Goal: Information Seeking & Learning: Learn about a topic

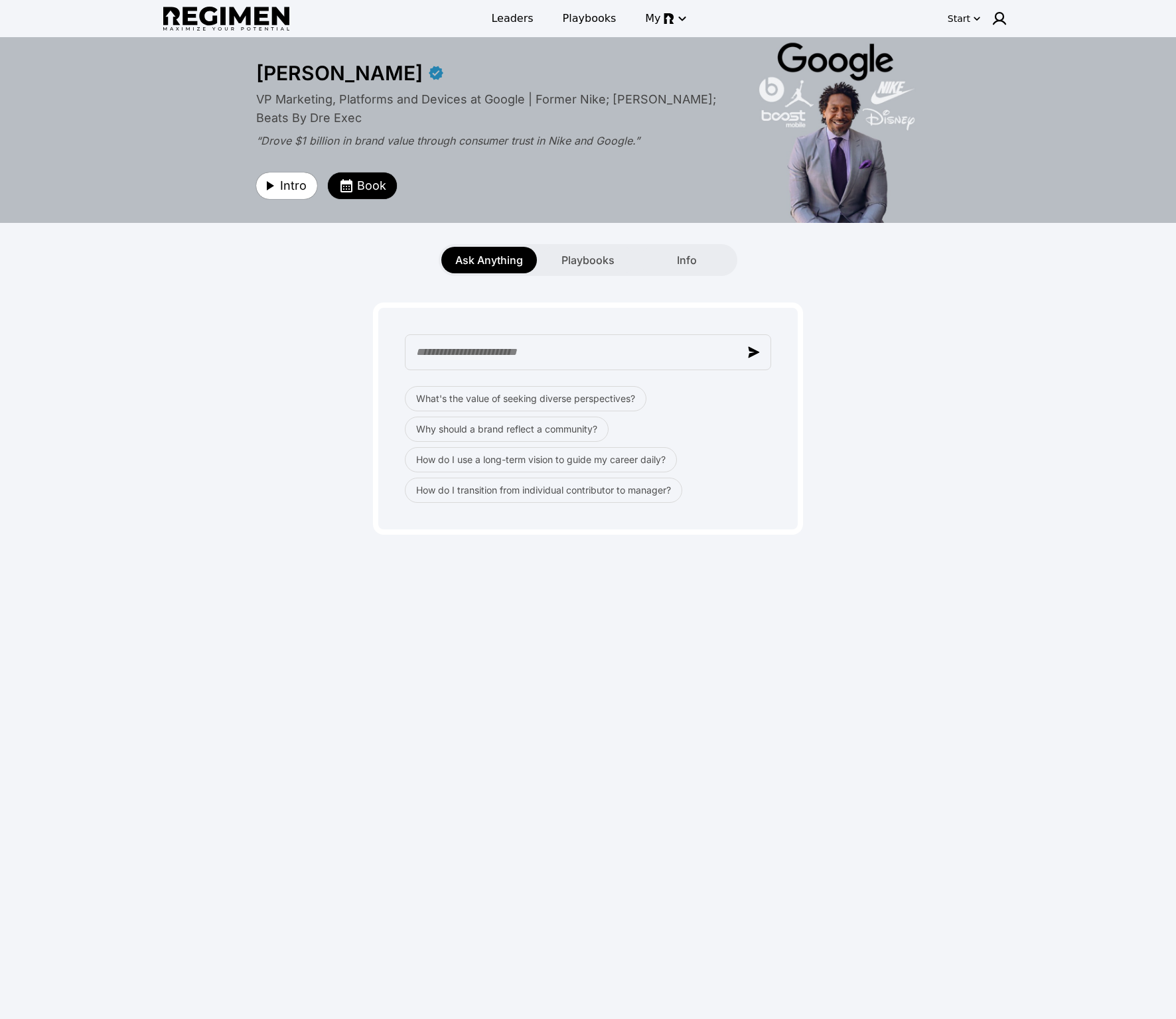
click at [246, 19] on img at bounding box center [227, 19] width 126 height 25
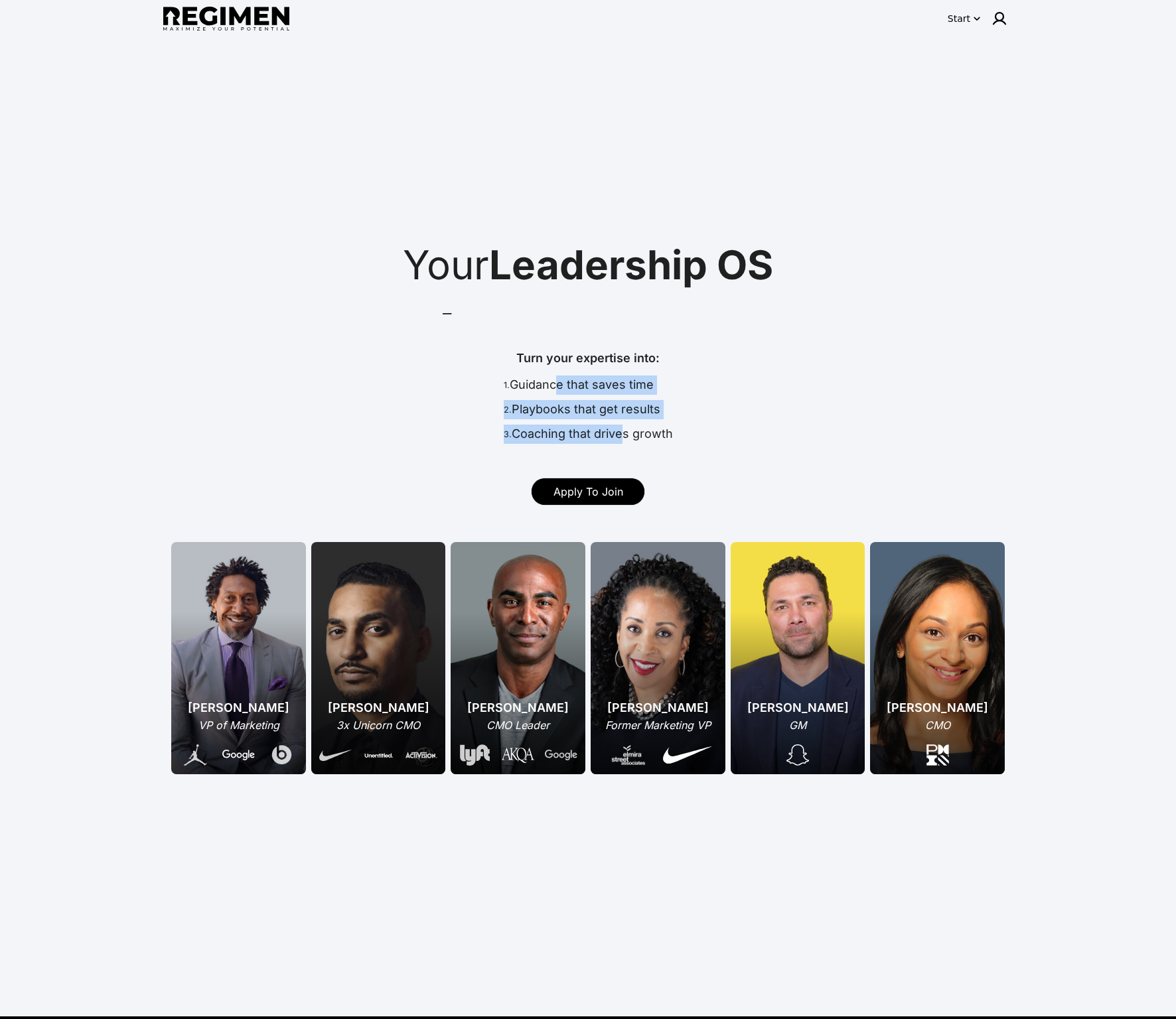
drag, startPoint x: 552, startPoint y: 387, endPoint x: 619, endPoint y: 432, distance: 80.7
click at [619, 432] on div "1. Guidance that saves time 2. Playbooks that get results 3. Coaching that driv…" at bounding box center [588, 412] width 169 height 74
click at [625, 432] on div "3. Coaching that drives growth" at bounding box center [588, 436] width 169 height 25
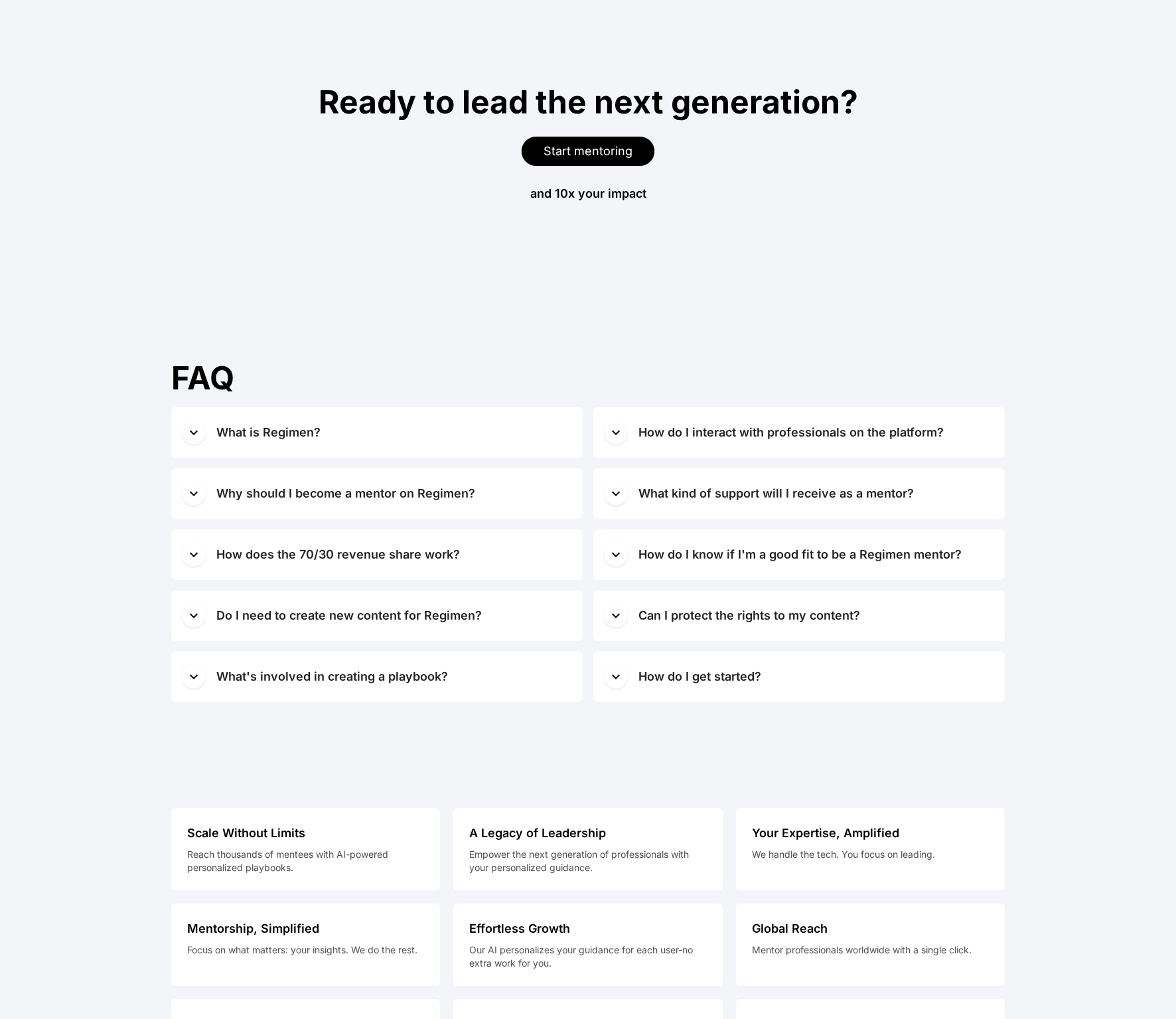
scroll to position [8317, 0]
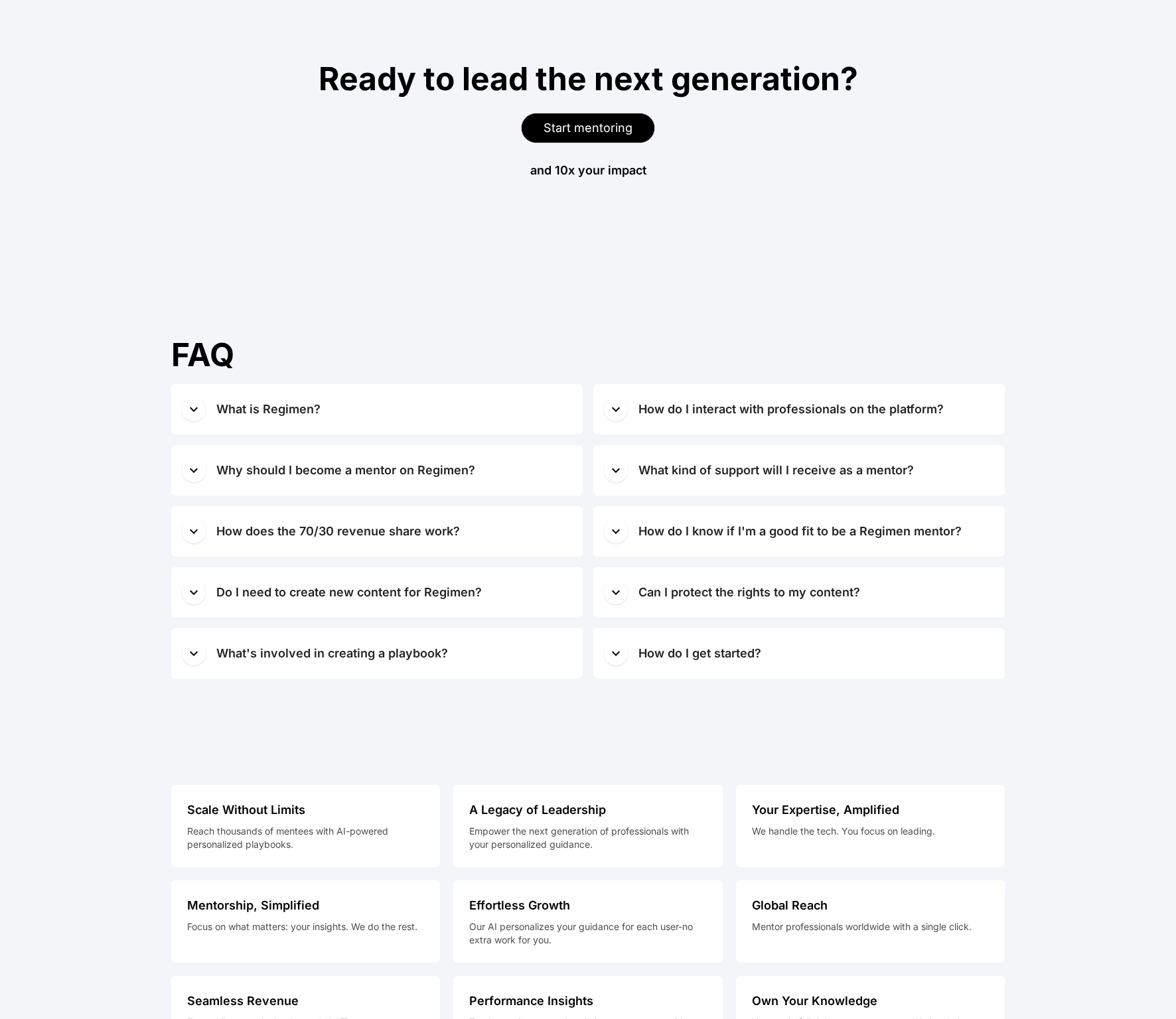
click at [197, 417] on span "button" at bounding box center [194, 409] width 24 height 24
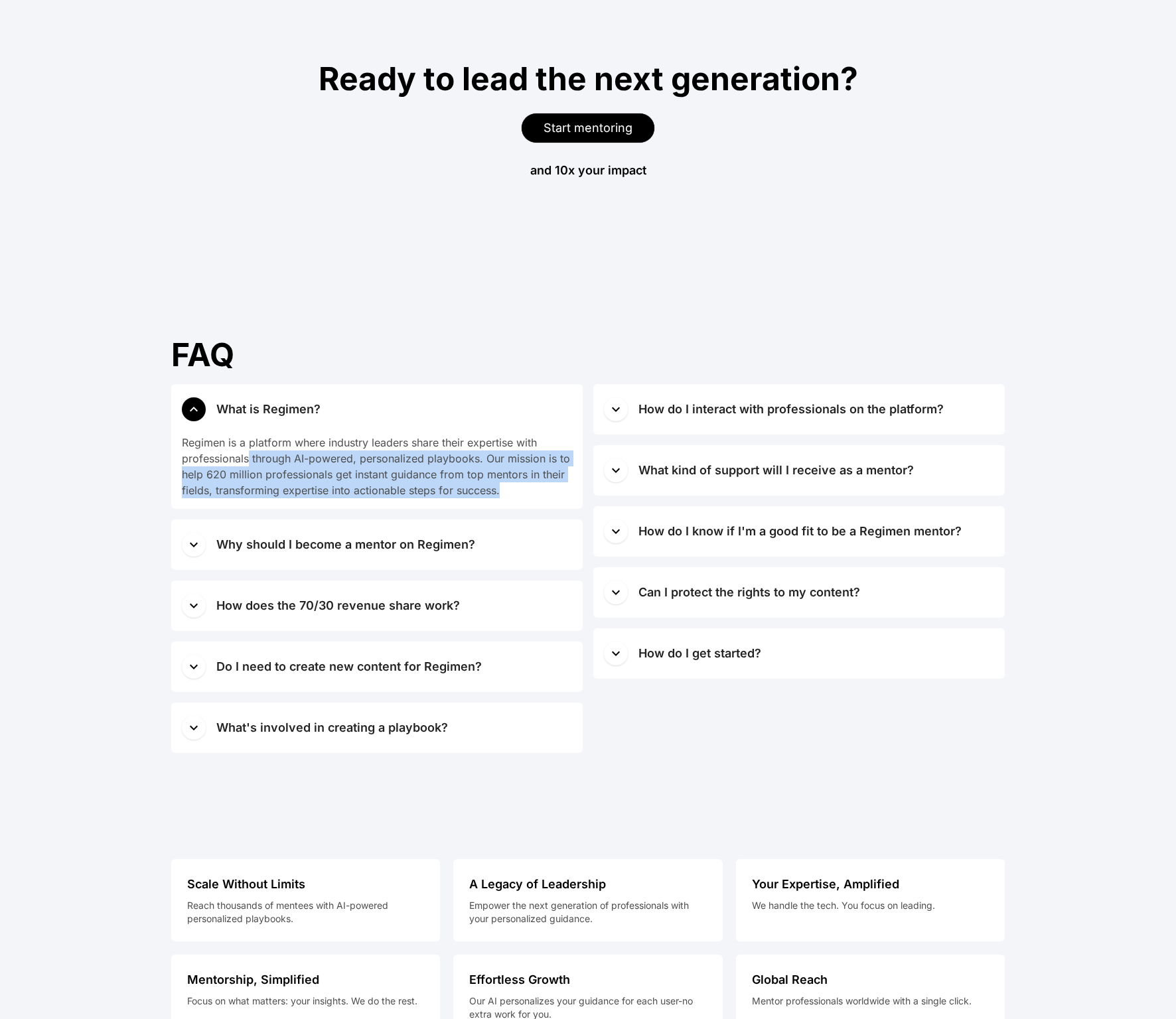
drag, startPoint x: 247, startPoint y: 461, endPoint x: 510, endPoint y: 484, distance: 264.0
click at [510, 484] on div "Regimen is a platform where industry leaders share their expertise with profess…" at bounding box center [377, 466] width 390 height 64
click at [515, 486] on div "Regimen is a platform where industry leaders share their expertise with profess…" at bounding box center [377, 466] width 390 height 64
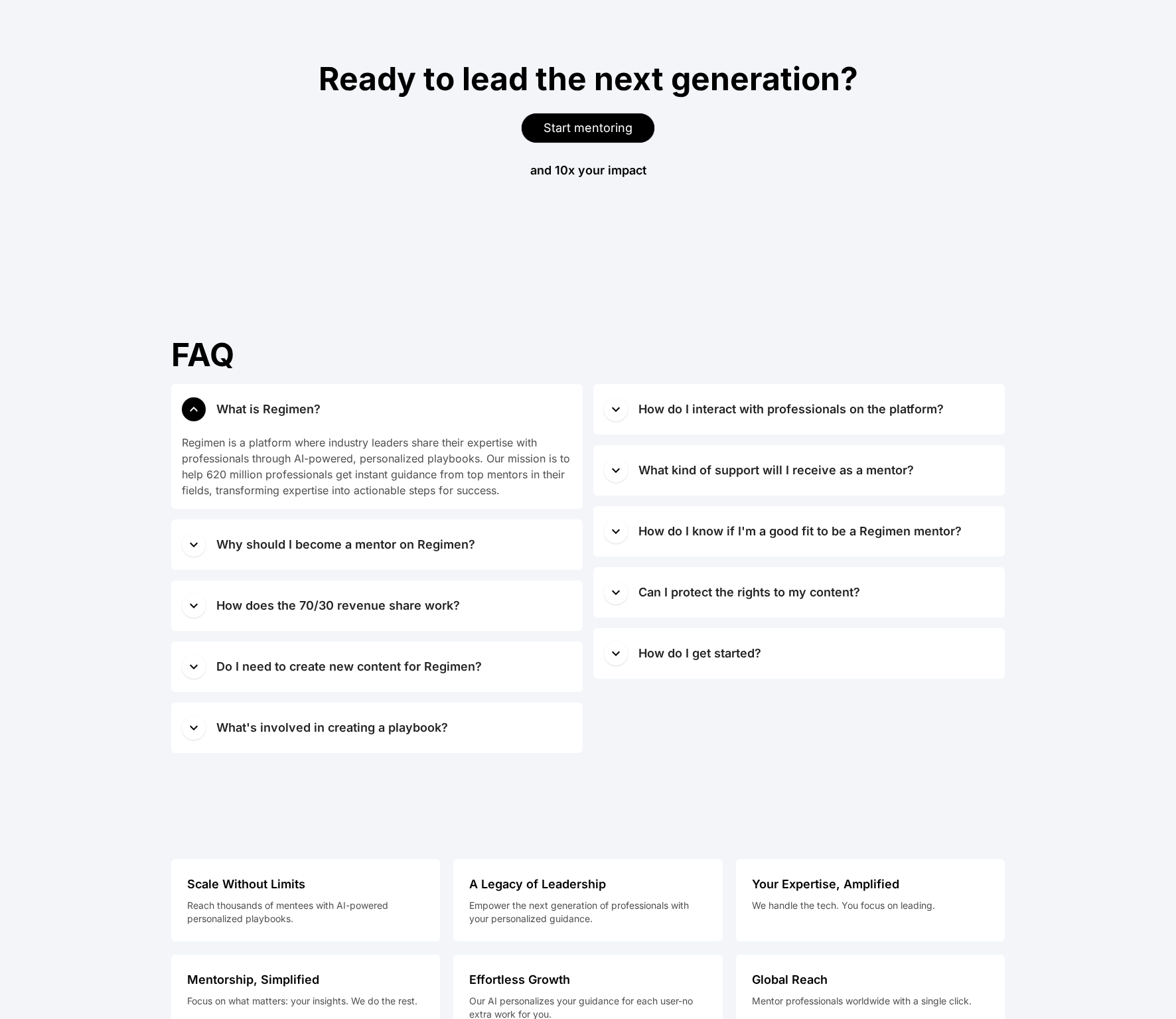
click at [198, 547] on icon "button" at bounding box center [194, 544] width 16 height 16
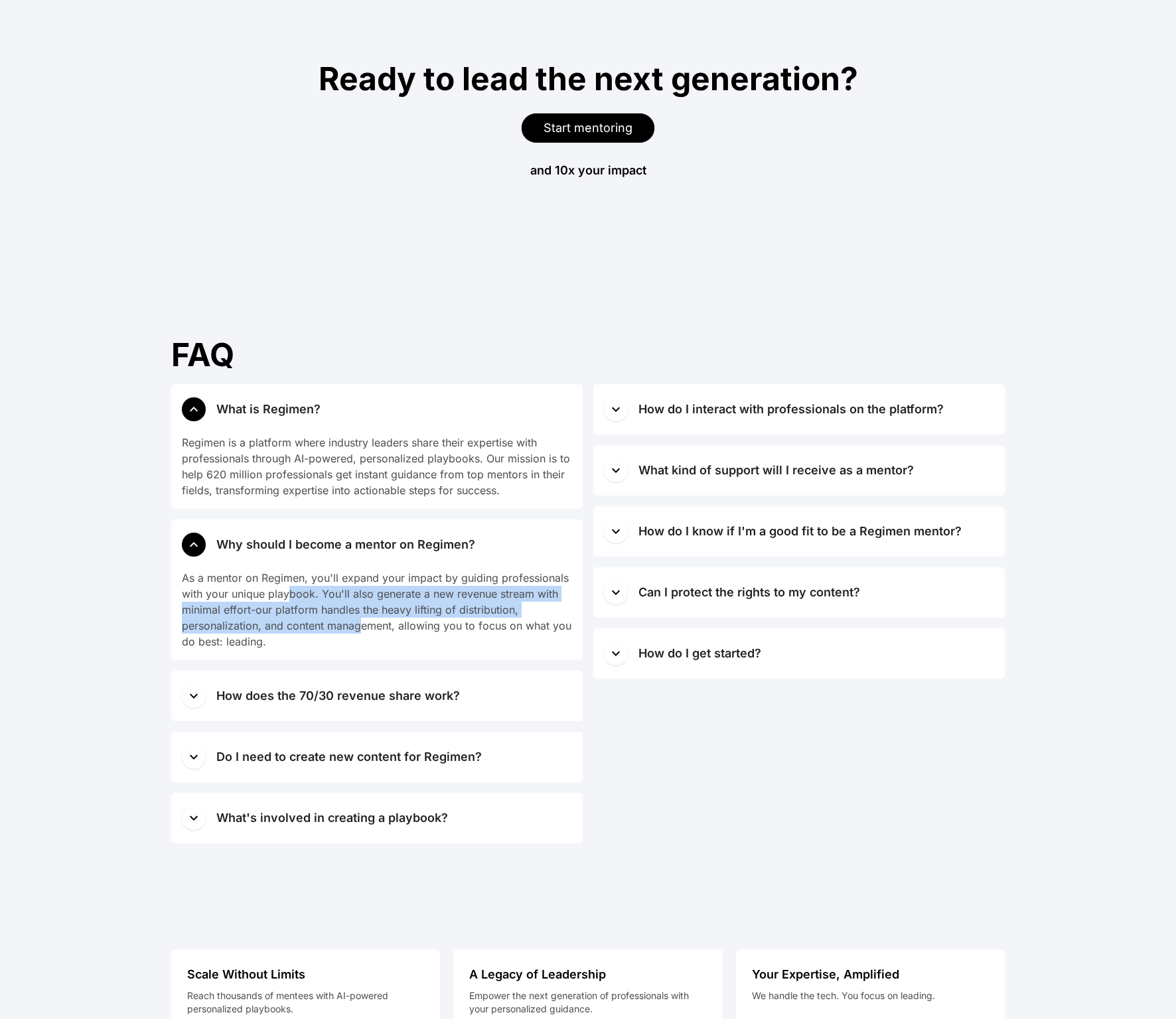
drag, startPoint x: 297, startPoint y: 597, endPoint x: 359, endPoint y: 623, distance: 67.2
click at [359, 623] on div "As a mentor on Regimen, you'll expand your impact by guiding professionals with…" at bounding box center [377, 609] width 390 height 80
click at [357, 627] on div "As a mentor on Regimen, you'll expand your impact by guiding professionals with…" at bounding box center [377, 609] width 390 height 80
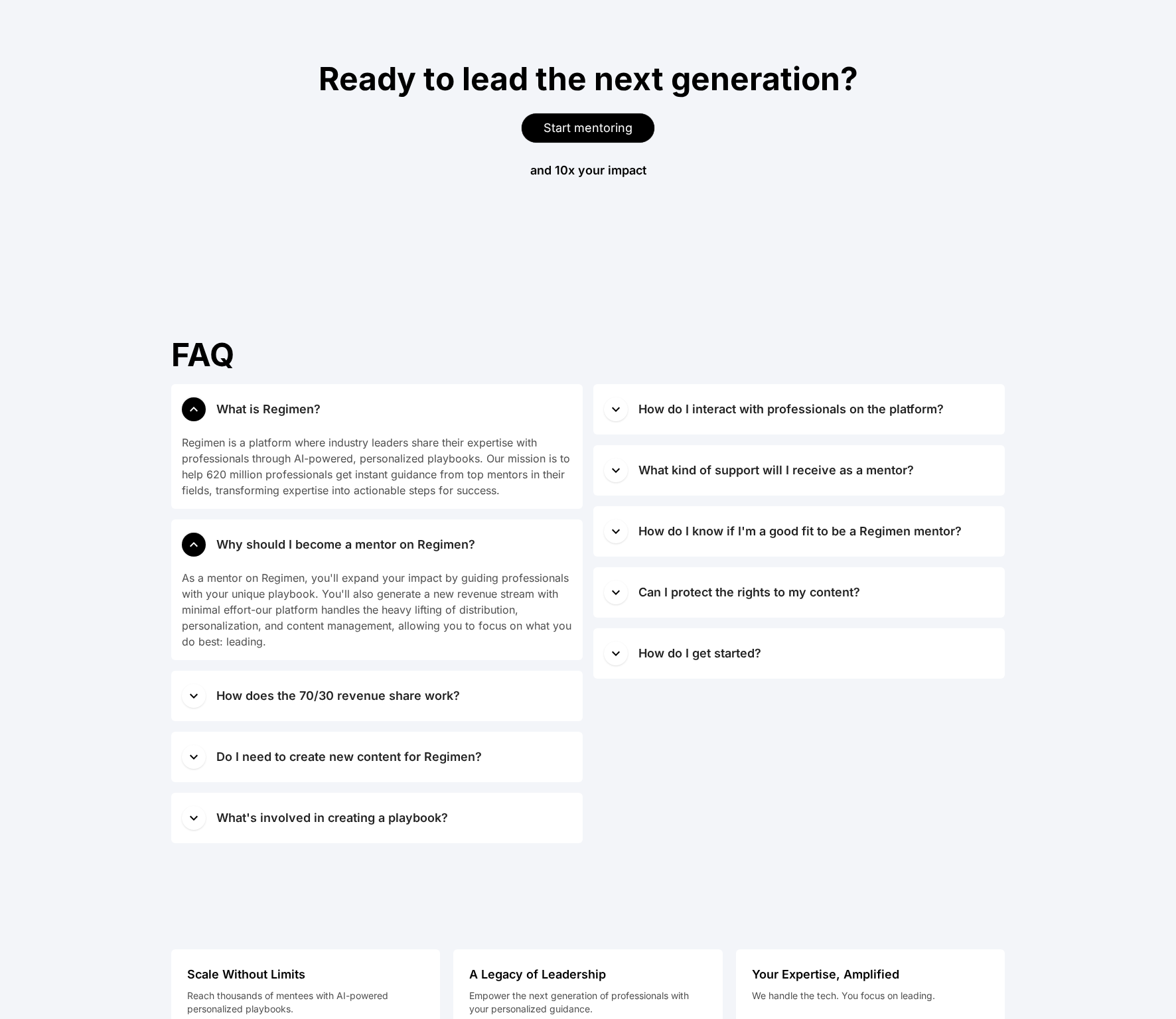
click at [198, 694] on icon "button" at bounding box center [194, 696] width 16 height 16
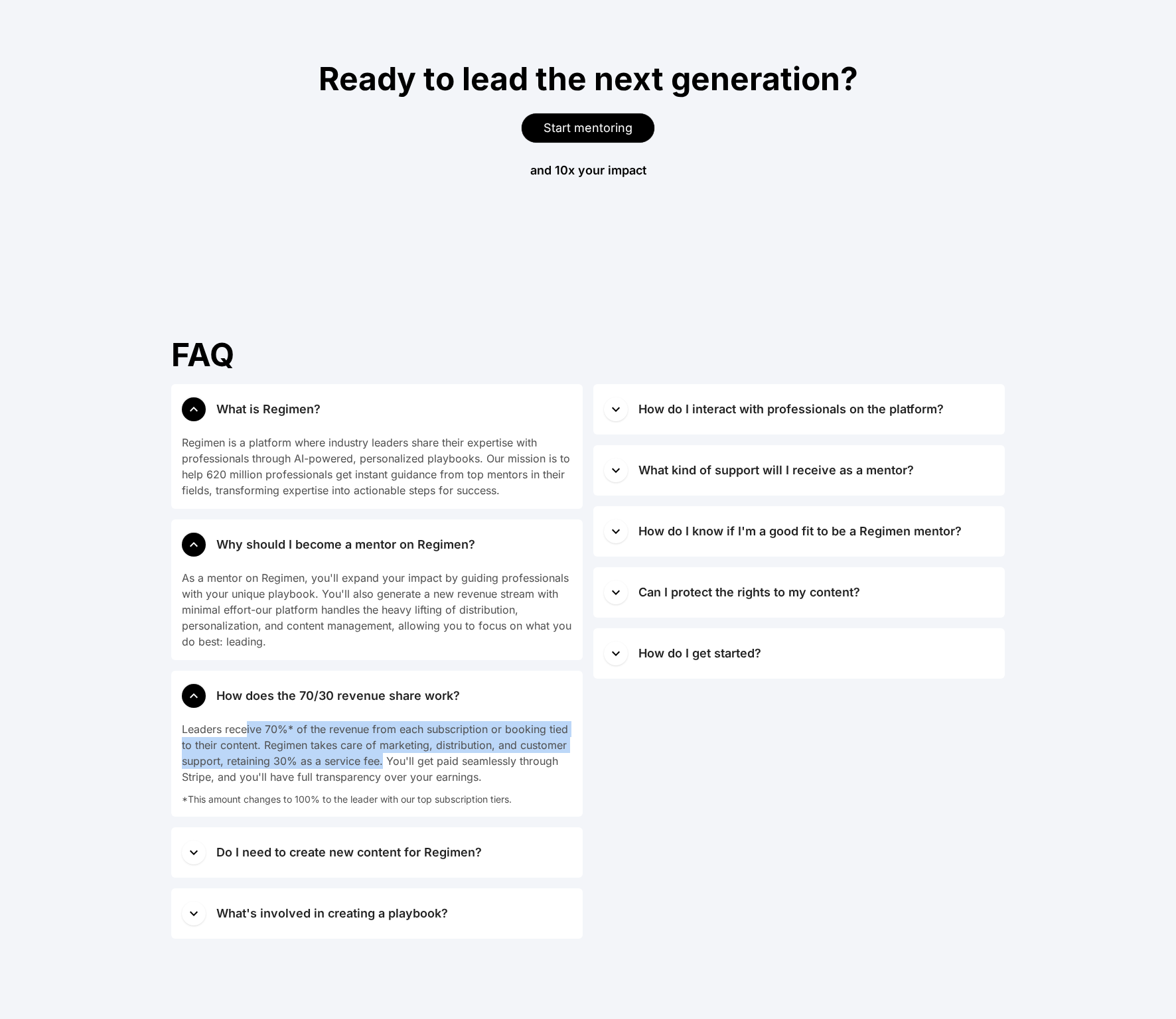
drag, startPoint x: 248, startPoint y: 732, endPoint x: 381, endPoint y: 765, distance: 137.0
click at [381, 765] on div "Leaders receive 70%* of the revenue from each subscription or booking tied to t…" at bounding box center [377, 752] width 390 height 64
click at [382, 767] on div "Leaders receive 70%* of the revenue from each subscription or booking tied to t…" at bounding box center [377, 752] width 390 height 64
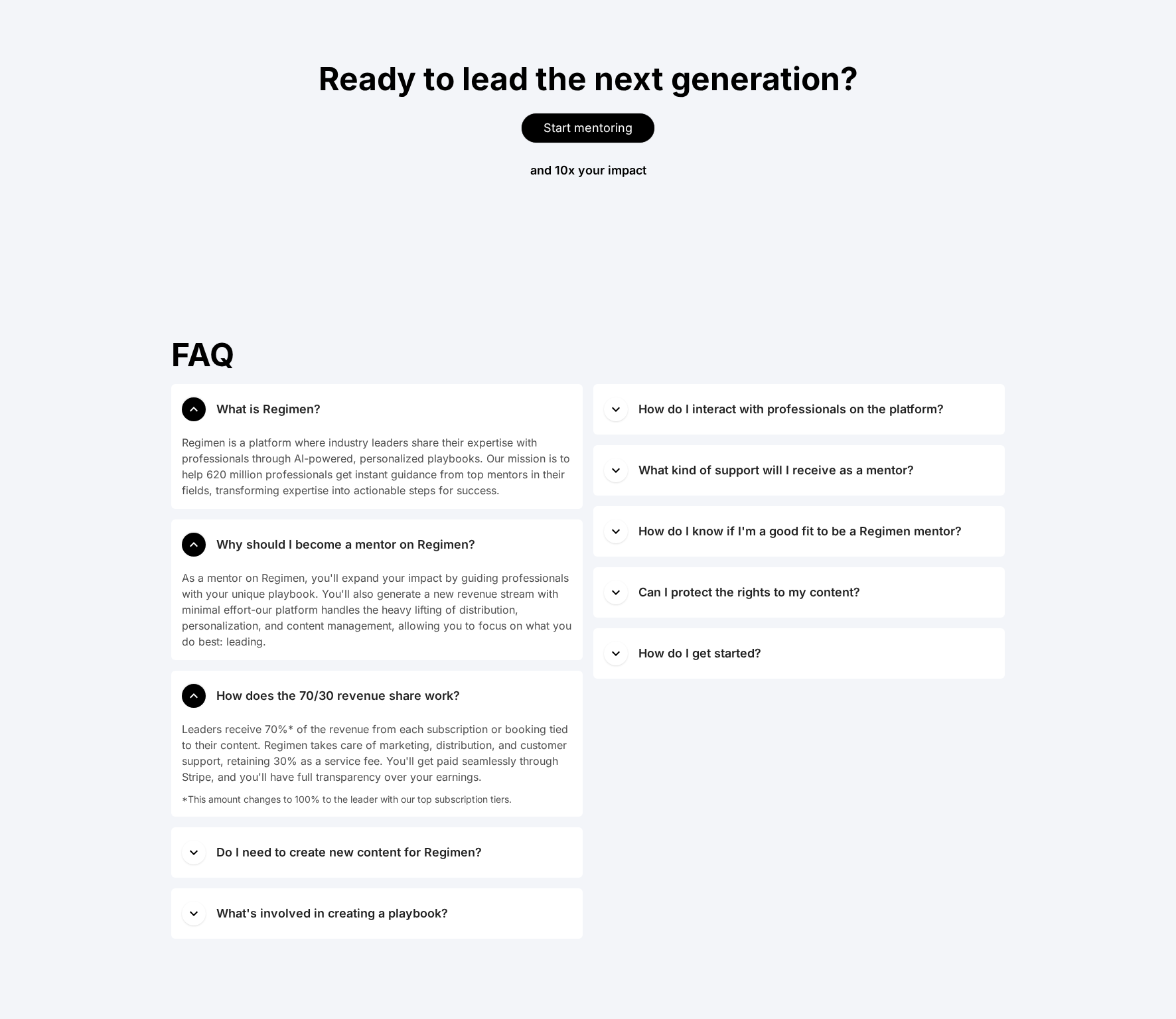
click at [200, 851] on icon "button" at bounding box center [194, 853] width 16 height 16
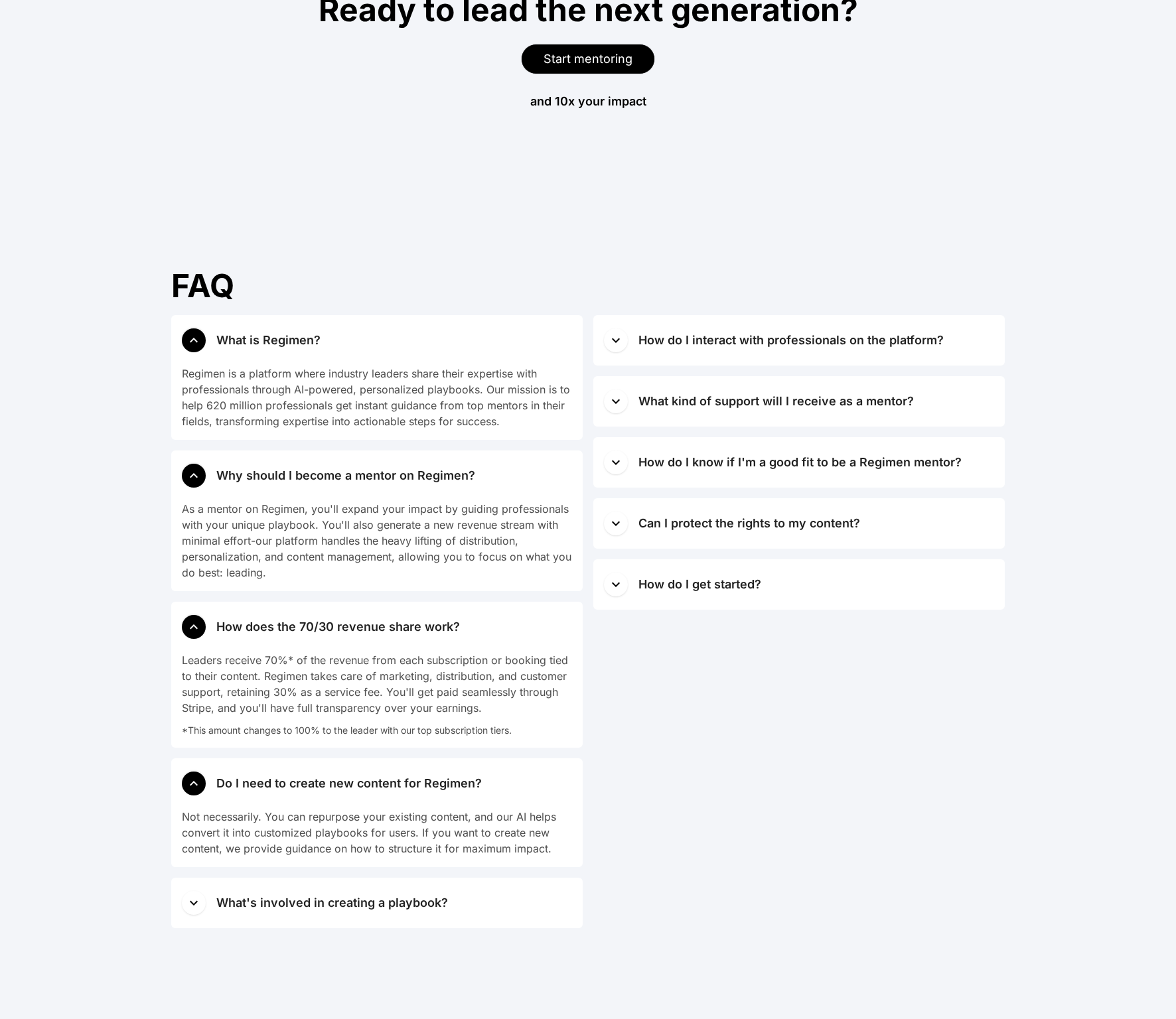
scroll to position [8413, 0]
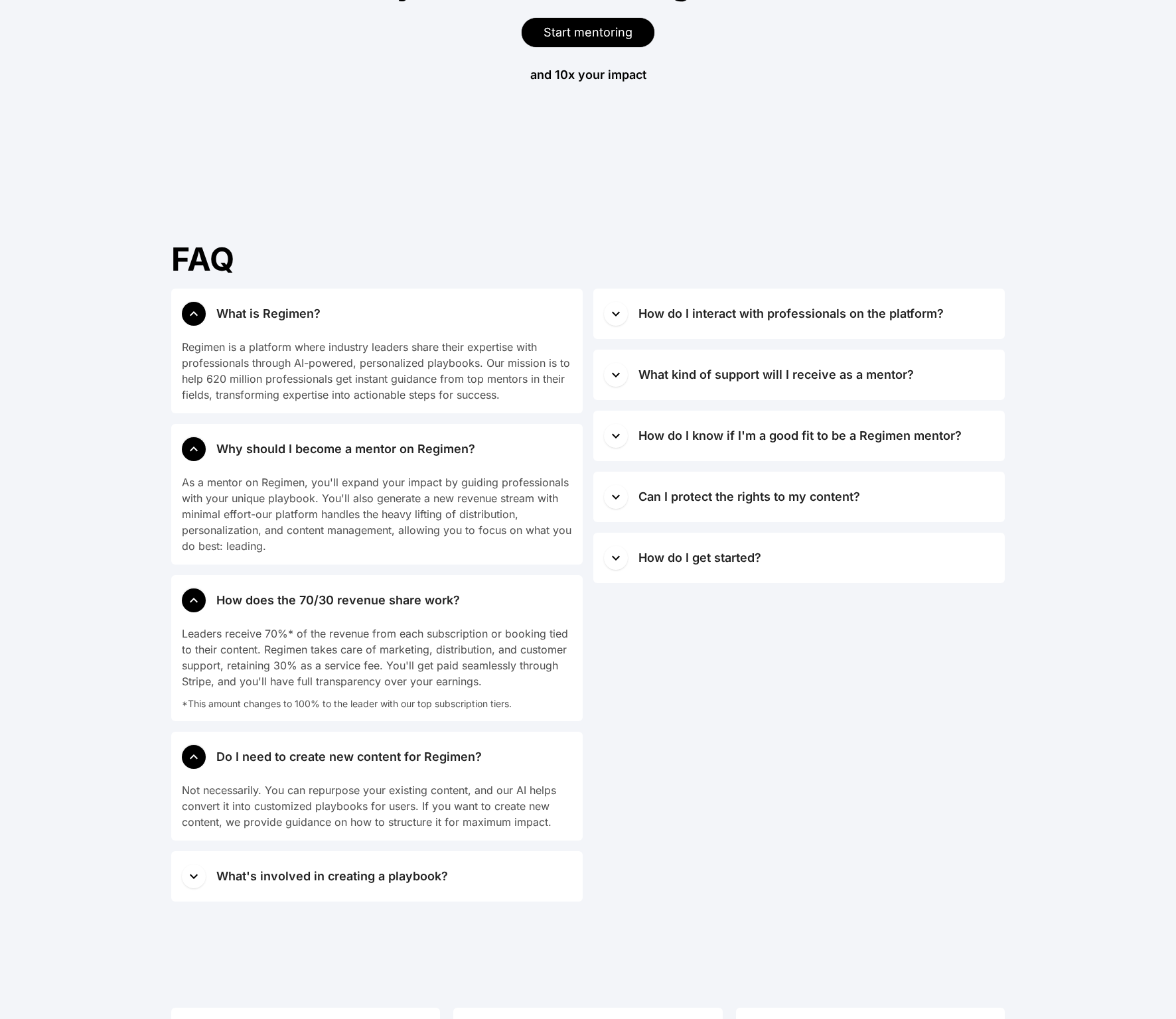
click at [201, 873] on icon "button" at bounding box center [194, 876] width 16 height 16
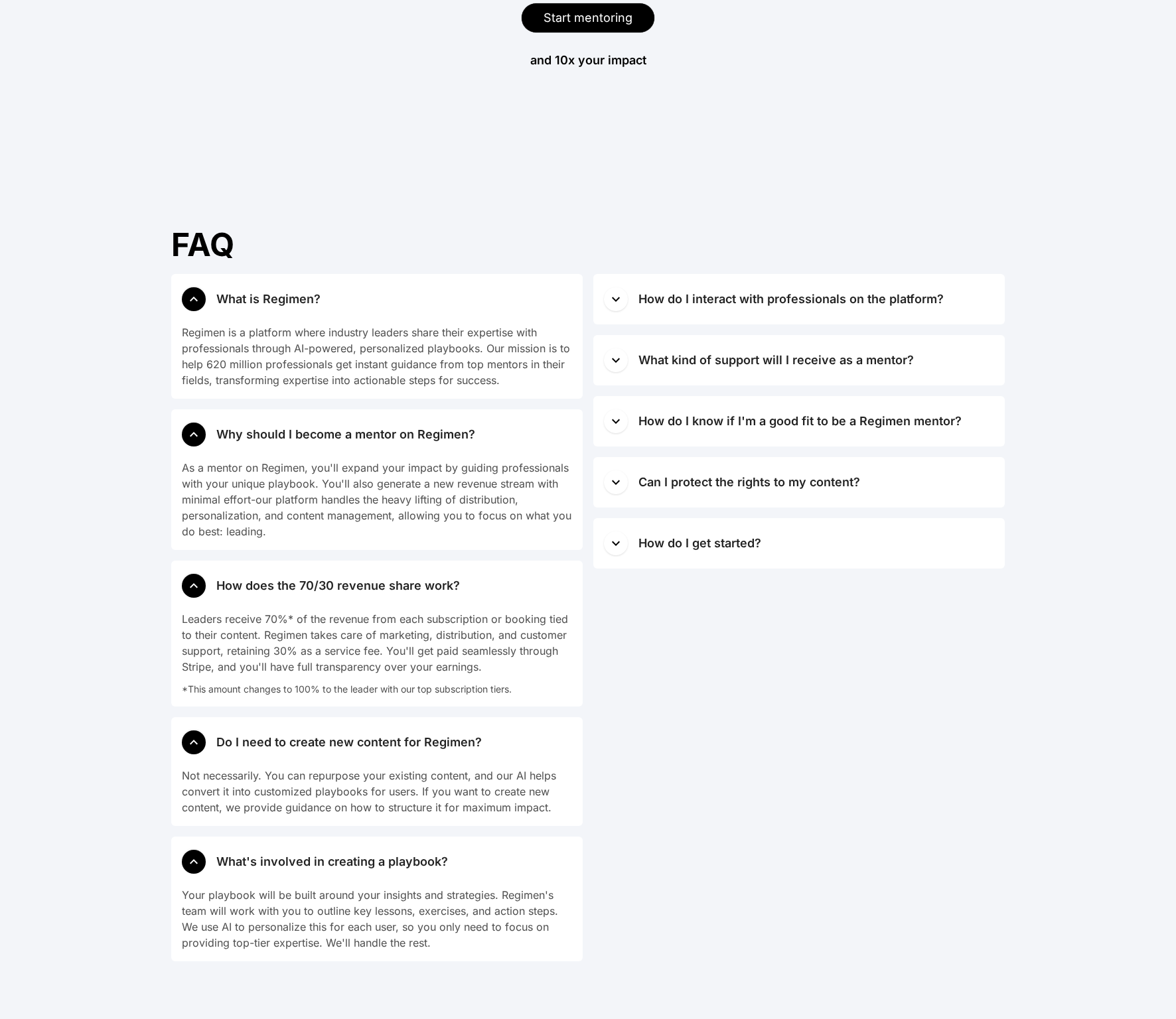
scroll to position [8430, 0]
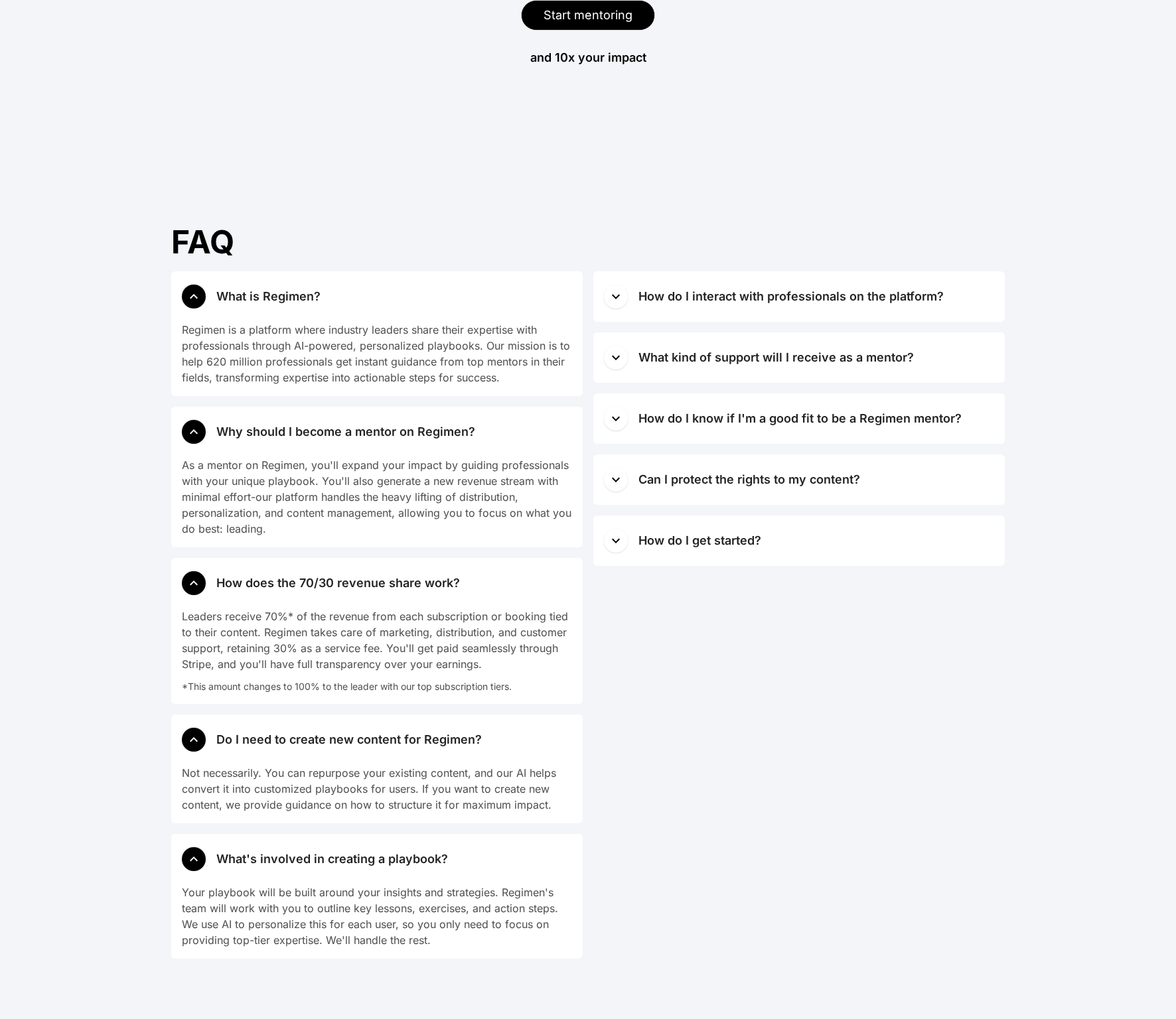
click at [620, 297] on icon "button" at bounding box center [616, 296] width 16 height 16
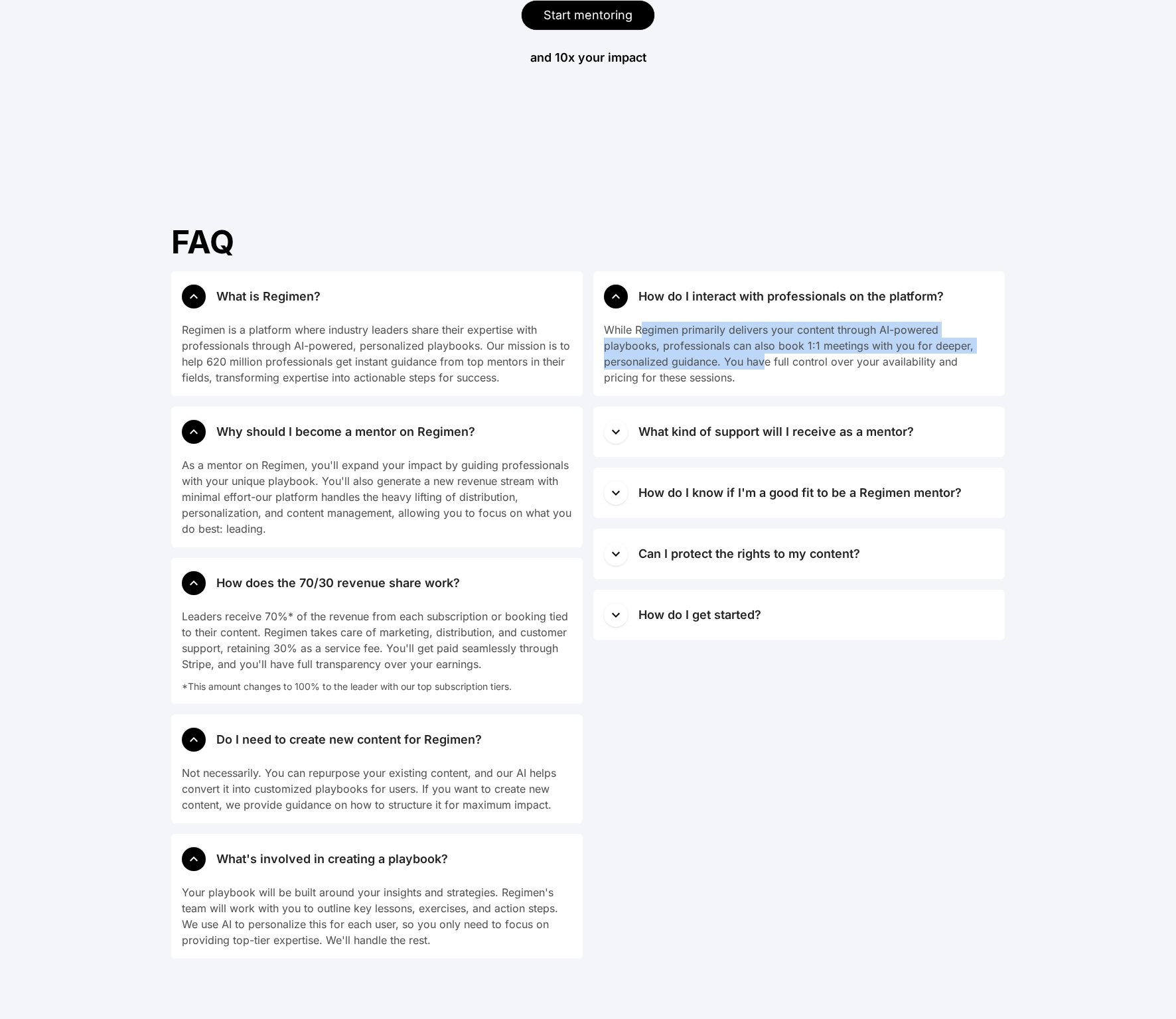
drag, startPoint x: 641, startPoint y: 328, endPoint x: 762, endPoint y: 367, distance: 127.1
click at [762, 367] on div "While Regimen primarily delivers your content through AI-powered playbooks, pro…" at bounding box center [799, 353] width 390 height 64
click at [621, 435] on icon "button" at bounding box center [616, 431] width 16 height 16
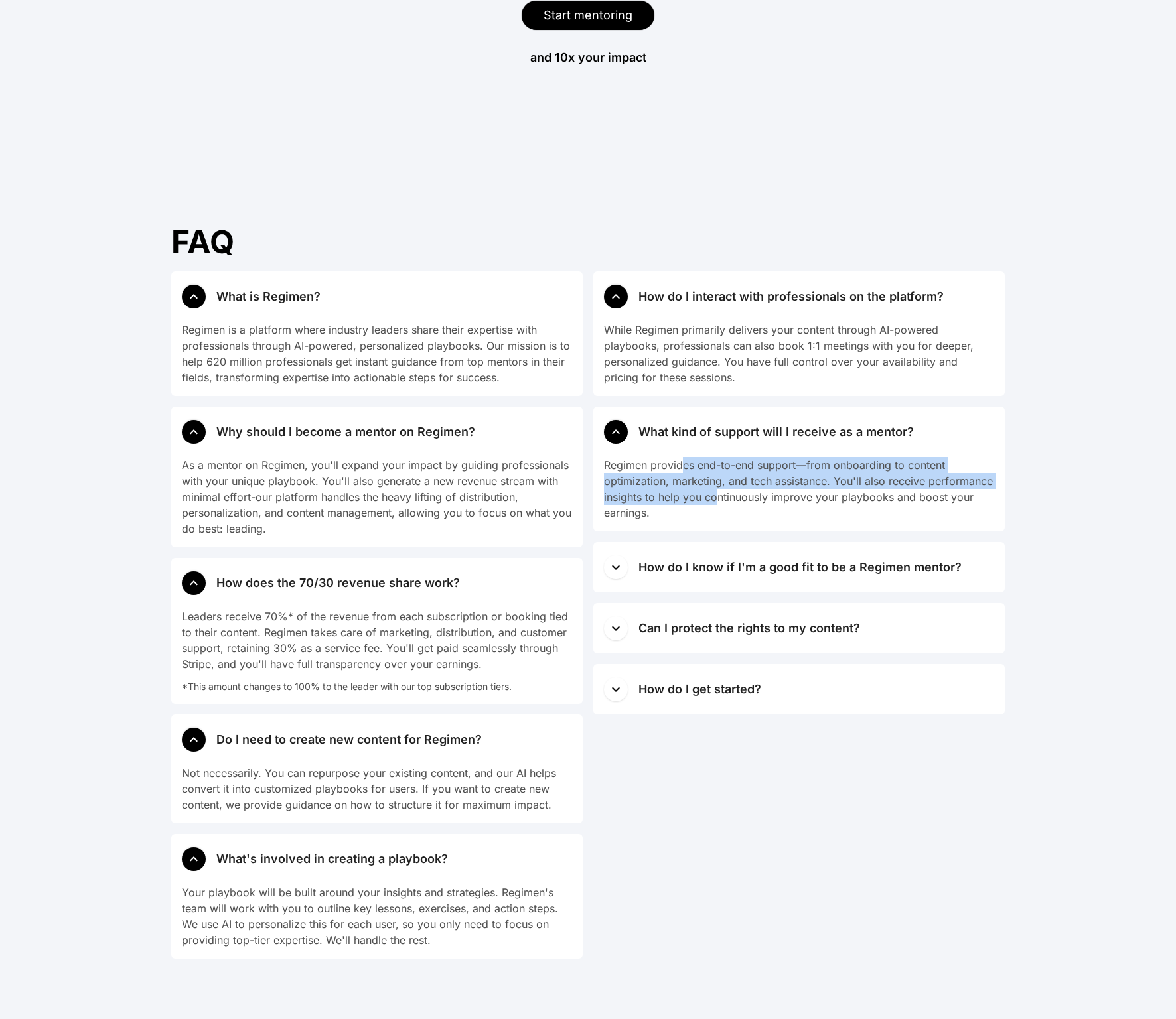
drag, startPoint x: 683, startPoint y: 466, endPoint x: 718, endPoint y: 499, distance: 48.1
click at [718, 499] on div "Regimen provides end-to-end support—from onboarding to content optimization, ma…" at bounding box center [799, 488] width 390 height 64
click at [721, 514] on div "Regimen provides end-to-end support—from onboarding to content optimization, ma…" at bounding box center [799, 488] width 390 height 64
click at [618, 567] on icon "button" at bounding box center [616, 567] width 8 height 5
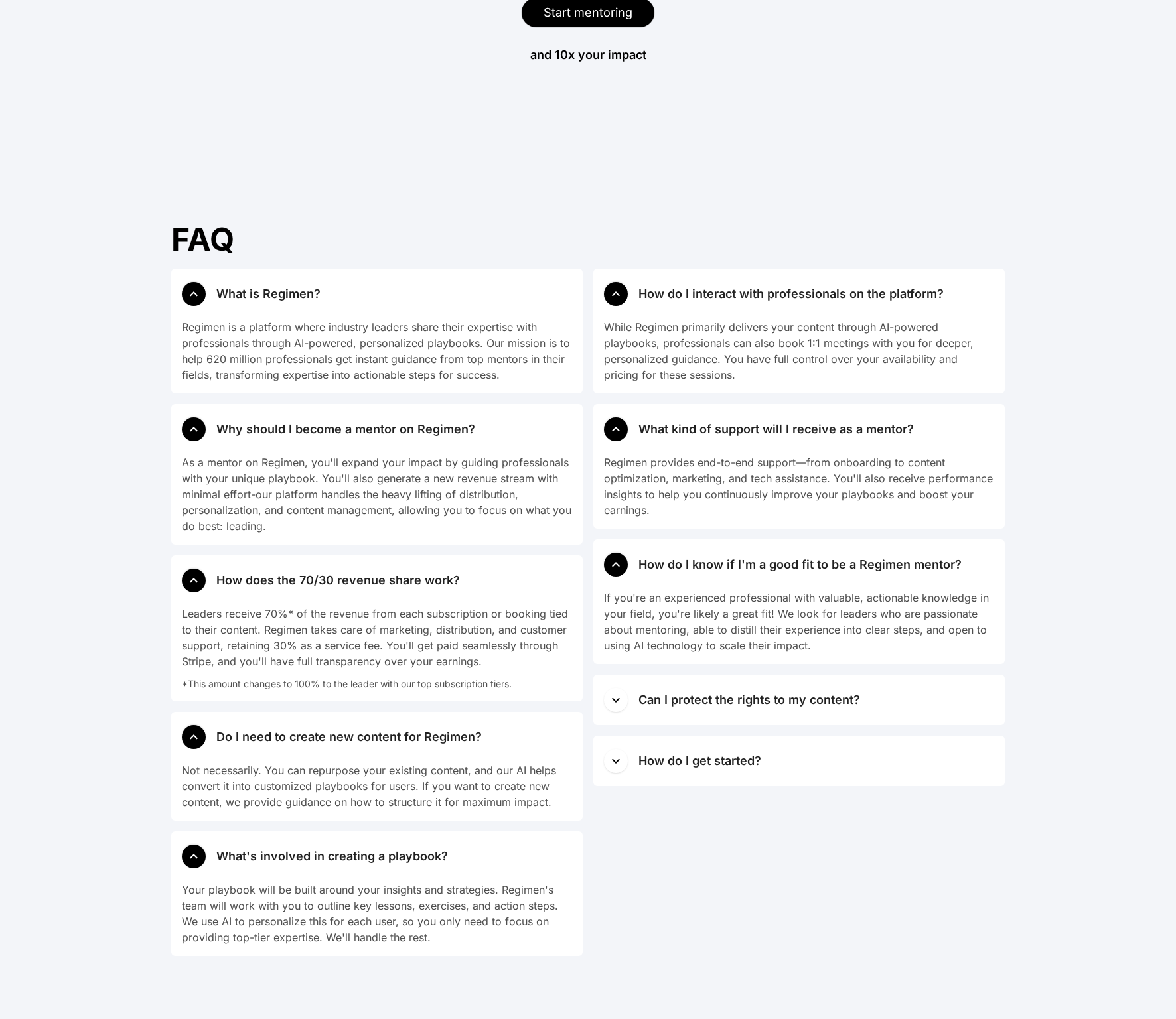
scroll to position [8438, 0]
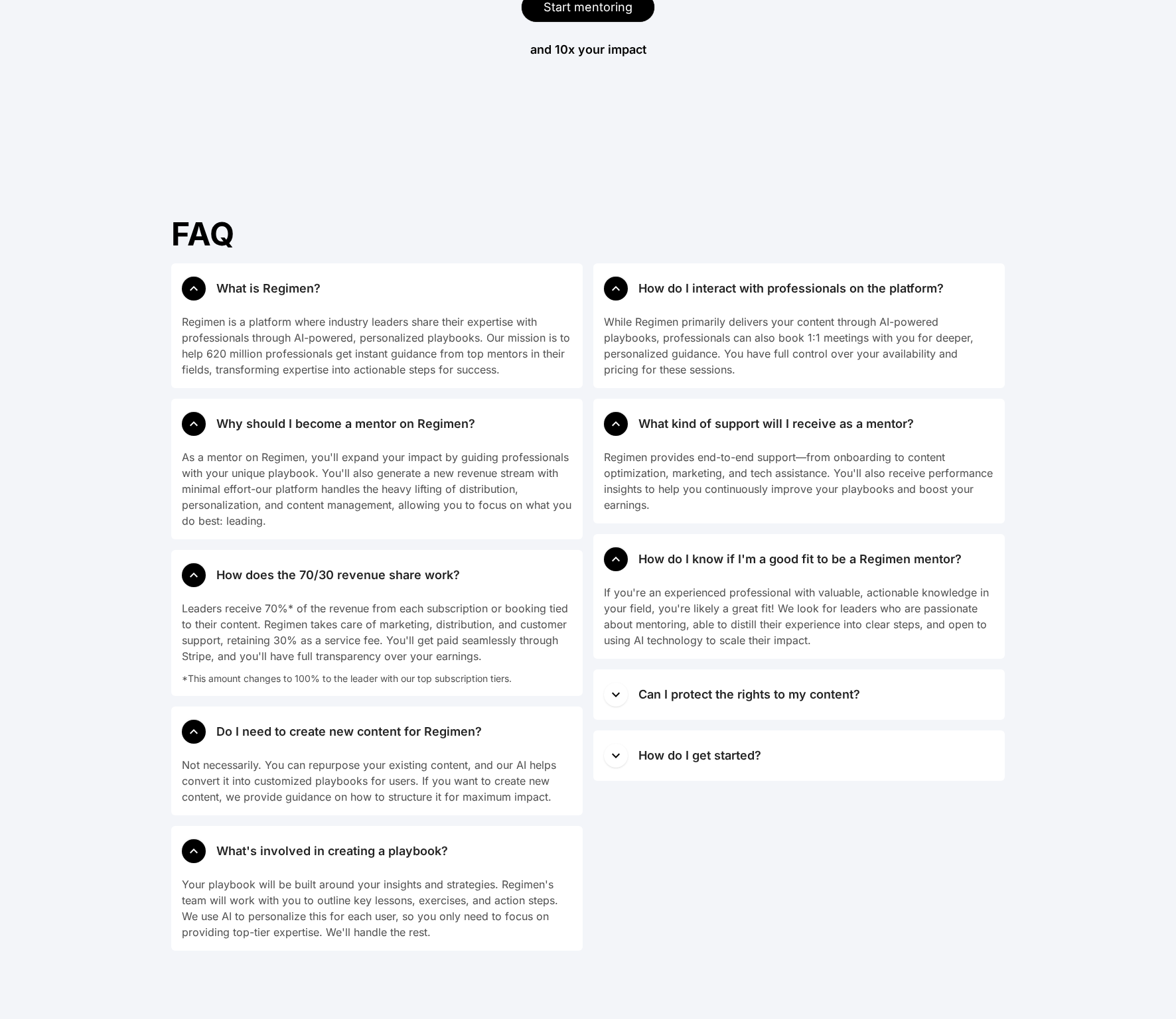
click at [613, 688] on icon "button" at bounding box center [616, 694] width 16 height 16
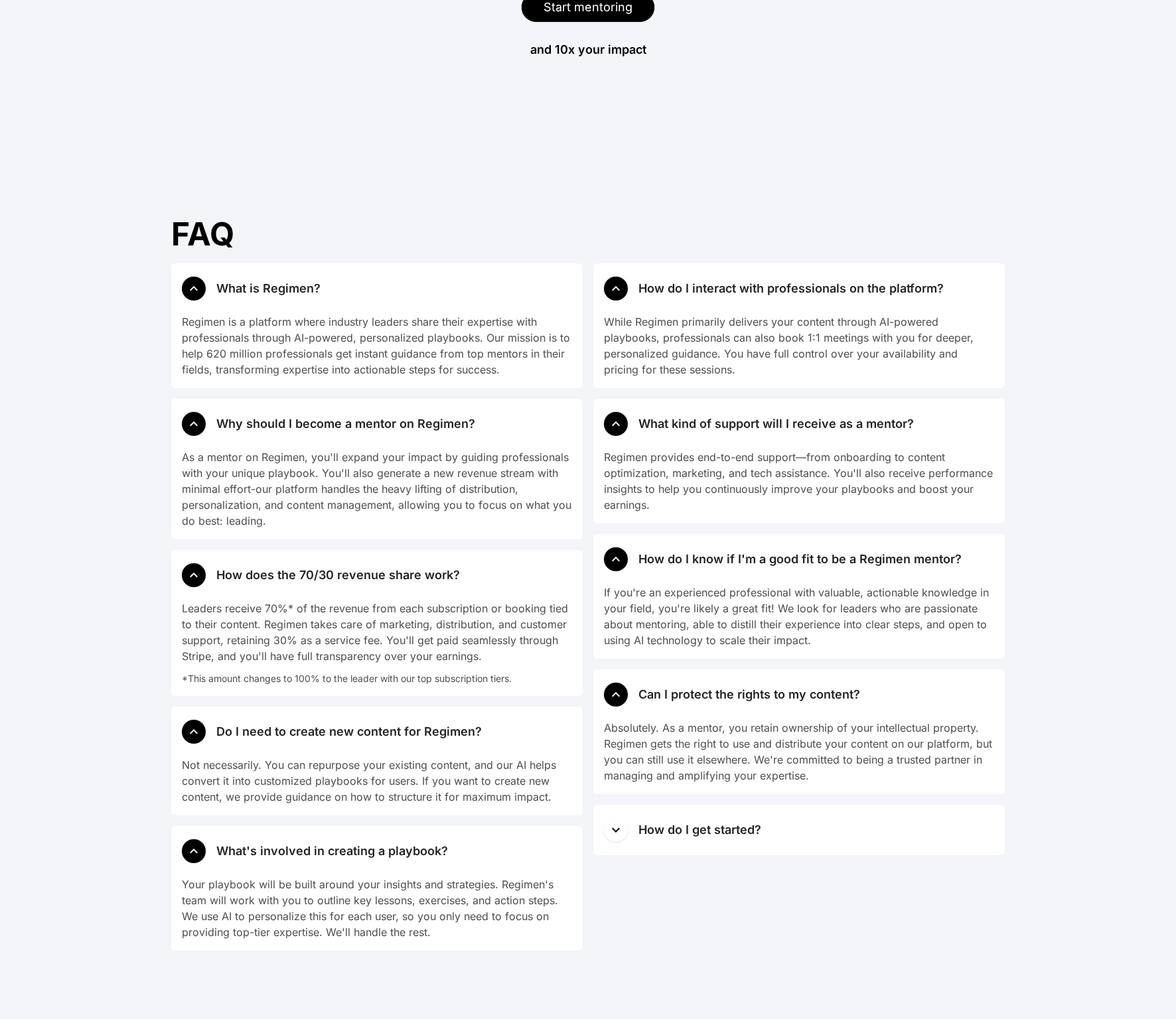
click at [615, 826] on icon "button" at bounding box center [616, 830] width 16 height 16
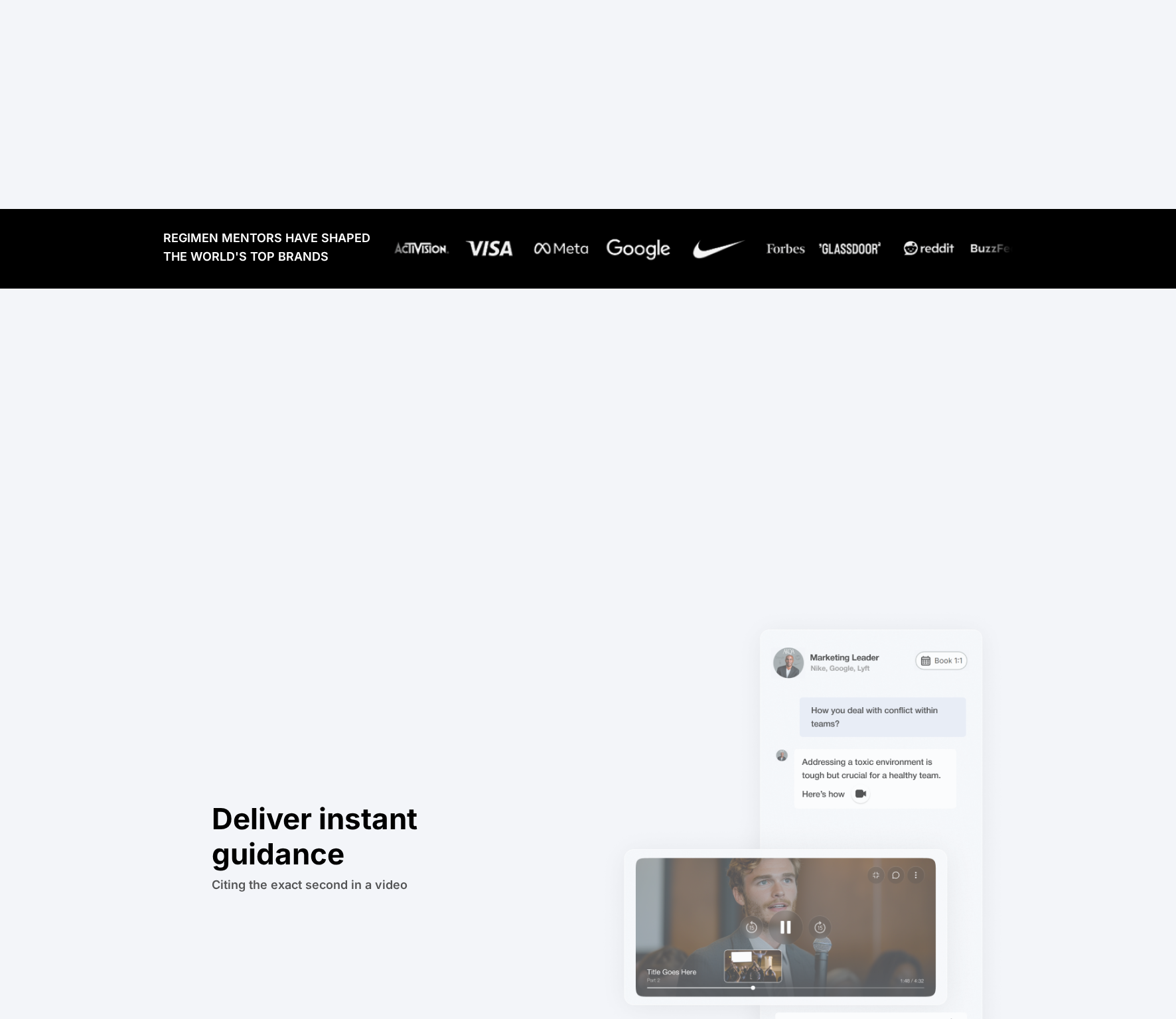
scroll to position [0, 0]
